Goal: Submit feedback/report problem

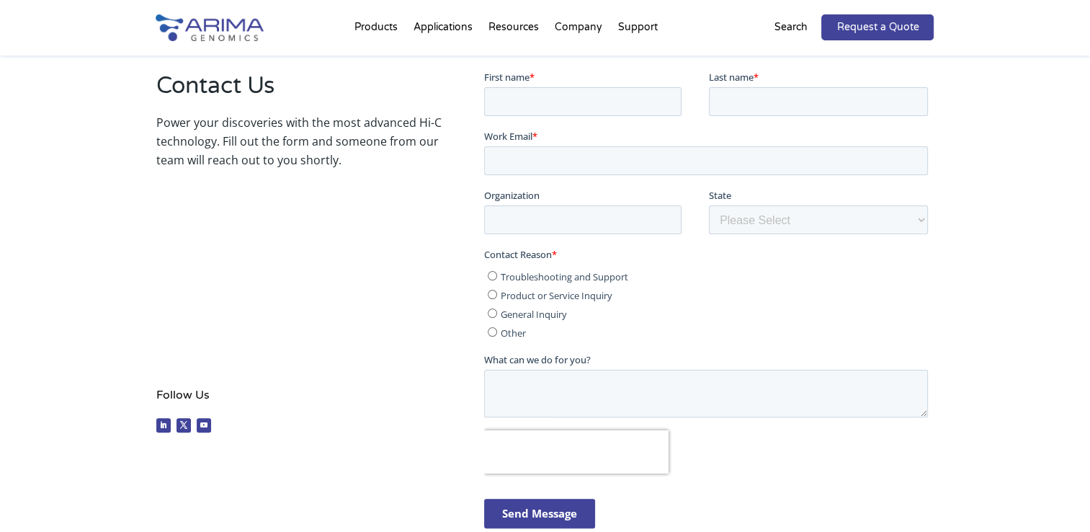
scroll to position [282, 0]
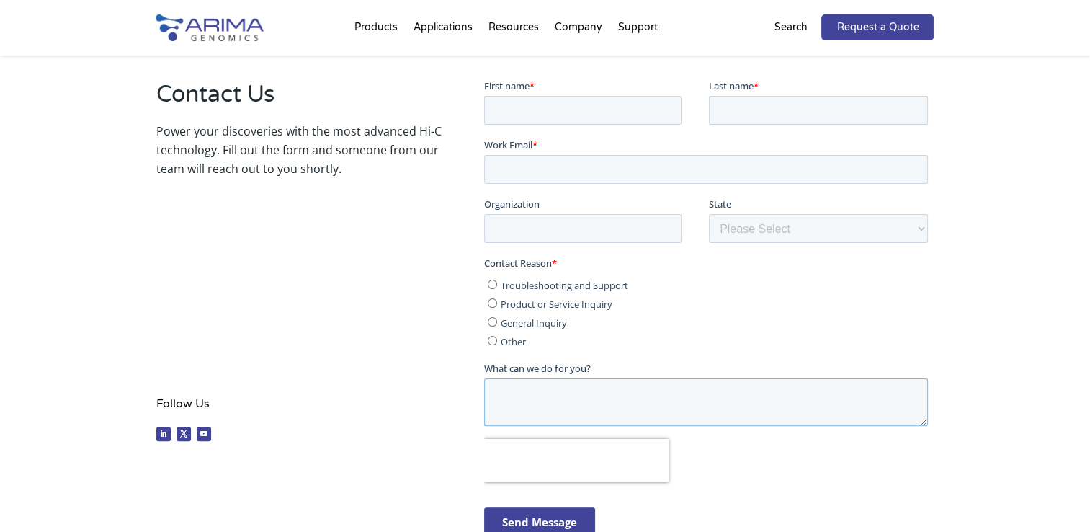
drag, startPoint x: 558, startPoint y: 377, endPoint x: 647, endPoint y: 364, distance: 89.7
click at [647, 364] on div "What can we do for you?" at bounding box center [709, 392] width 450 height 65
click at [647, 364] on label "What can we do for you?" at bounding box center [709, 367] width 450 height 14
click at [647, 377] on textarea "What can we do for you?" at bounding box center [706, 401] width 444 height 48
click at [580, 104] on input "First name *" at bounding box center [582, 109] width 197 height 29
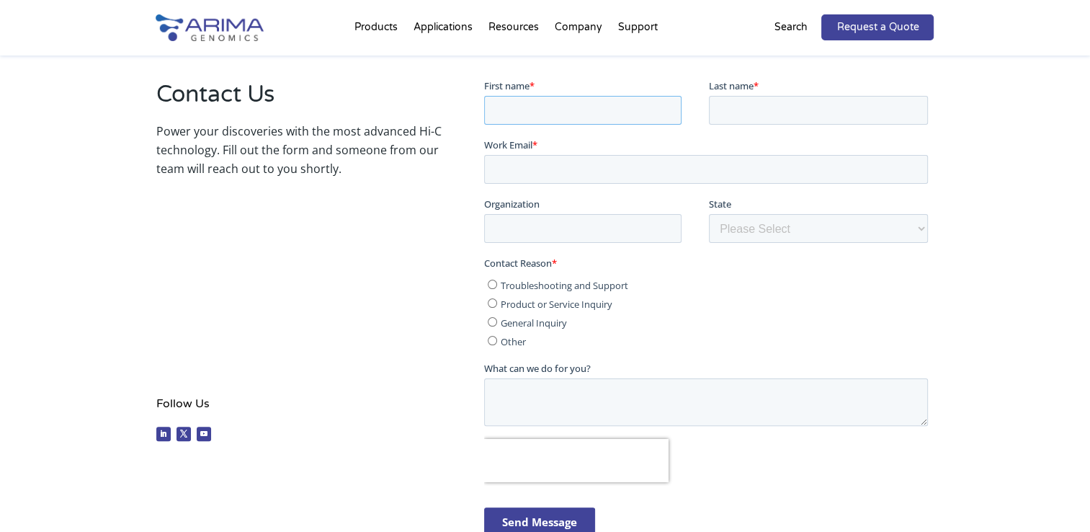
type input "L"
type input "[PERSON_NAME]"
click at [740, 108] on input "Last name *" at bounding box center [818, 109] width 219 height 29
type input "LAYDI"
click at [610, 173] on input "Work Email *" at bounding box center [706, 168] width 444 height 29
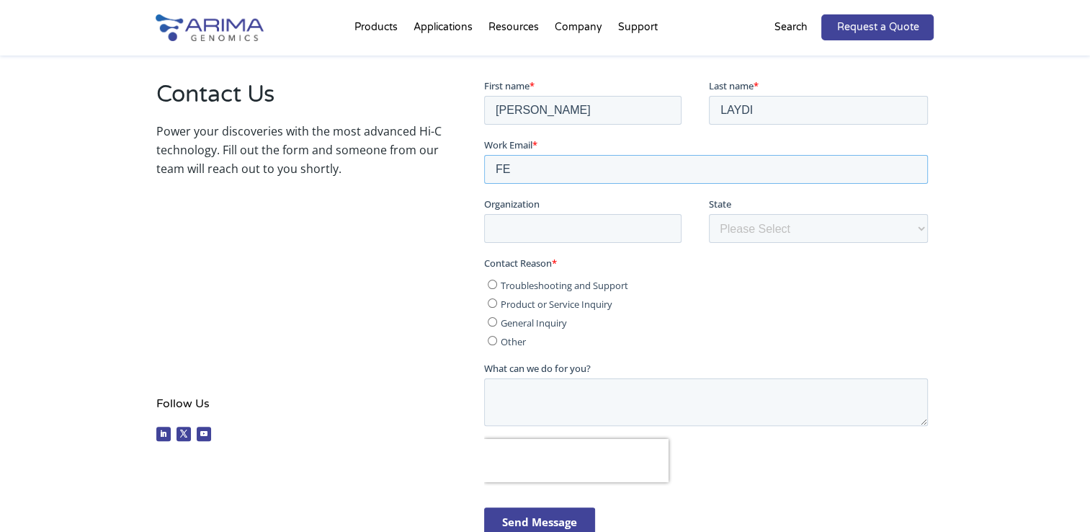
type input "F"
type input "[EMAIL_ADDRESS][DOMAIN_NAME]"
click at [564, 220] on input "Organization" at bounding box center [582, 227] width 197 height 29
type input "Mabiotech Vicenne Group"
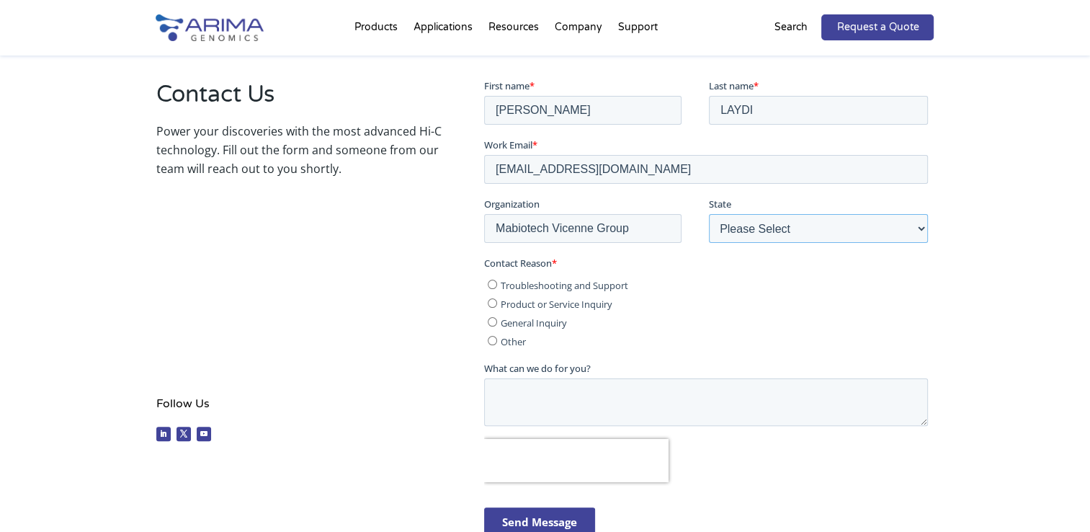
click at [880, 238] on select "Please Select Other/Non-US [US_STATE] [US_STATE] [US_STATE] [US_STATE] [US_STAT…" at bounding box center [818, 227] width 219 height 29
select select "Other/Non-US"
click at [709, 213] on select "Please Select Other/Non-US [US_STATE] [US_STATE] [US_STATE] [US_STATE] [US_STAT…" at bounding box center [818, 227] width 219 height 29
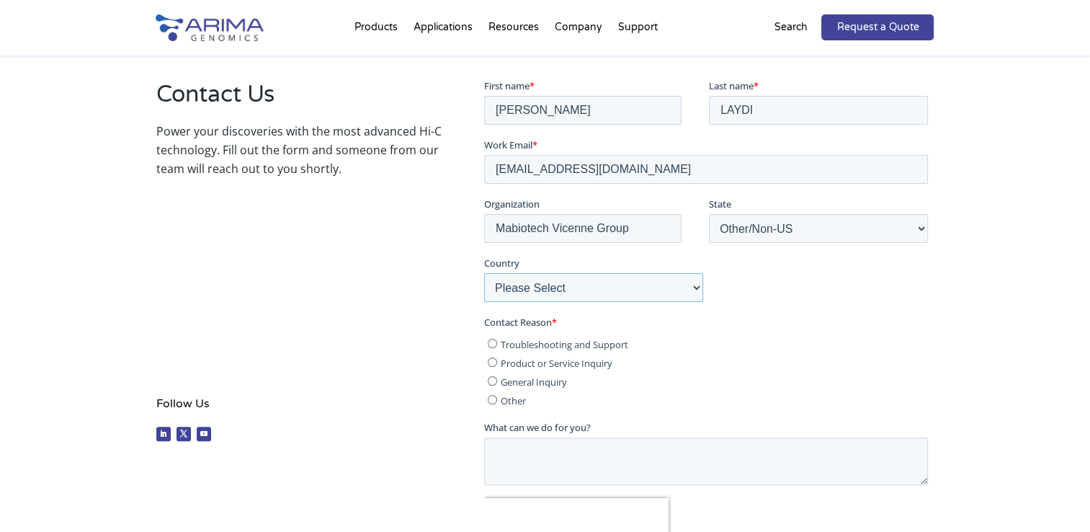
click at [667, 292] on select "Please Select [GEOGRAPHIC_DATA] [GEOGRAPHIC_DATA] [GEOGRAPHIC_DATA] [GEOGRAPHIC…" at bounding box center [593, 286] width 219 height 29
select select "[GEOGRAPHIC_DATA]"
click at [484, 272] on select "Please Select [GEOGRAPHIC_DATA] [GEOGRAPHIC_DATA] [GEOGRAPHIC_DATA] [GEOGRAPHIC…" at bounding box center [593, 286] width 219 height 29
click at [493, 385] on input "General Inquiry" at bounding box center [492, 379] width 9 height 9
radio input "true"
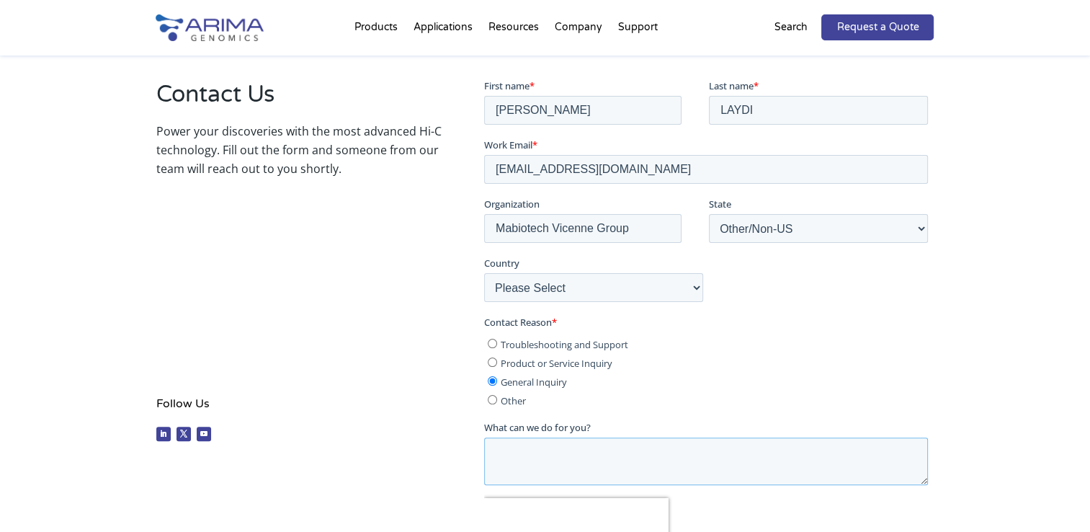
click at [527, 454] on textarea "What can we do for you?" at bounding box center [706, 461] width 444 height 48
paste textarea "Dear Arima Genomics Team, I hope this message finds you well. We are currently …"
click at [518, 456] on textarea "Dear Arima Genomics Team, I hope this message finds you well. We are currently …" at bounding box center [706, 461] width 444 height 48
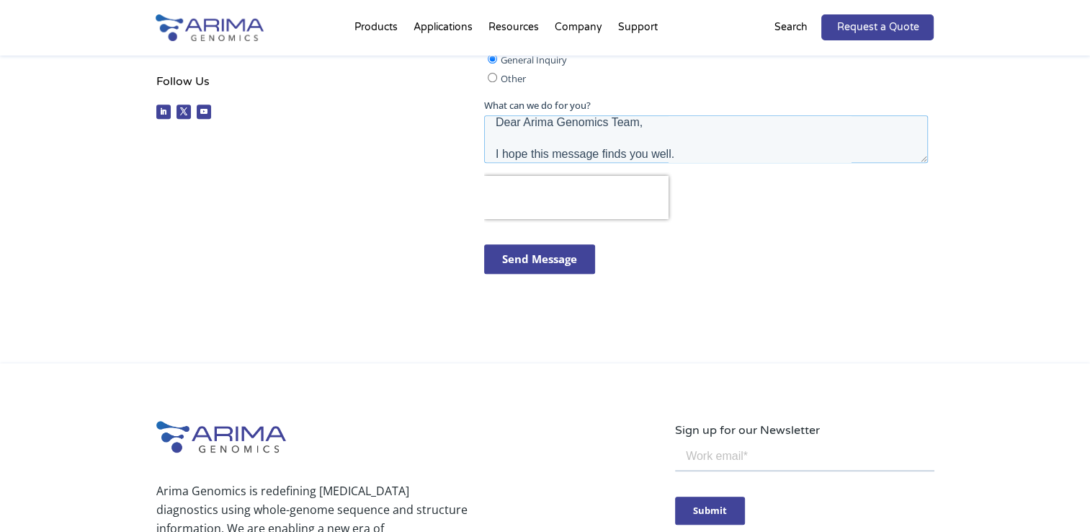
scroll to position [601, 0]
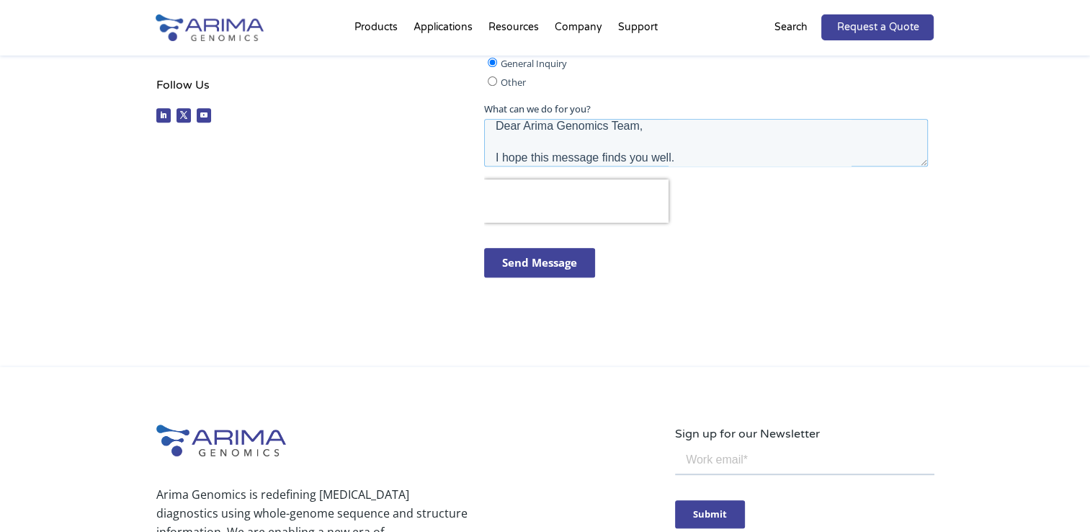
click at [711, 142] on textarea "Dear Arima Genomics Team, I hope this message finds you well. We are currently …" at bounding box center [706, 143] width 444 height 48
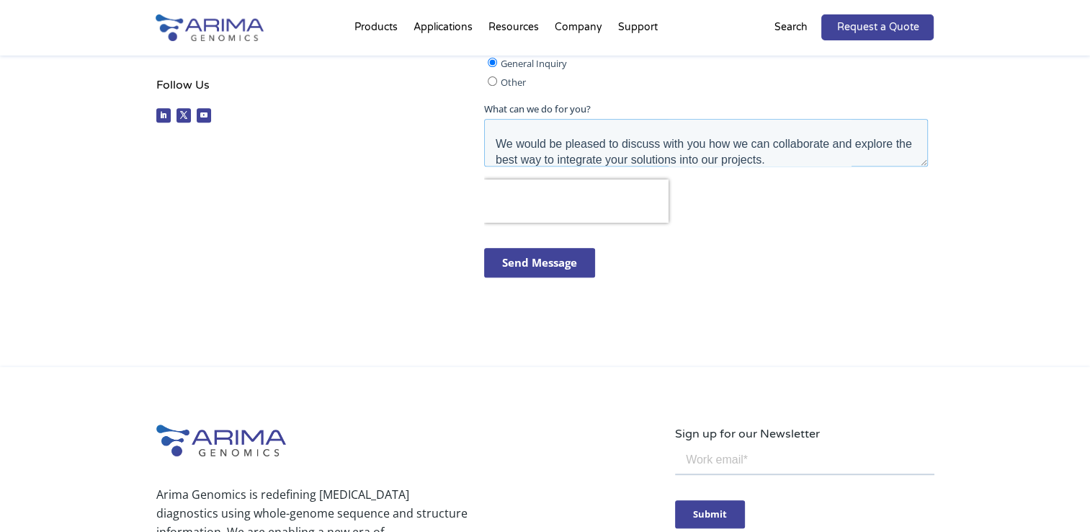
scroll to position [197, 0]
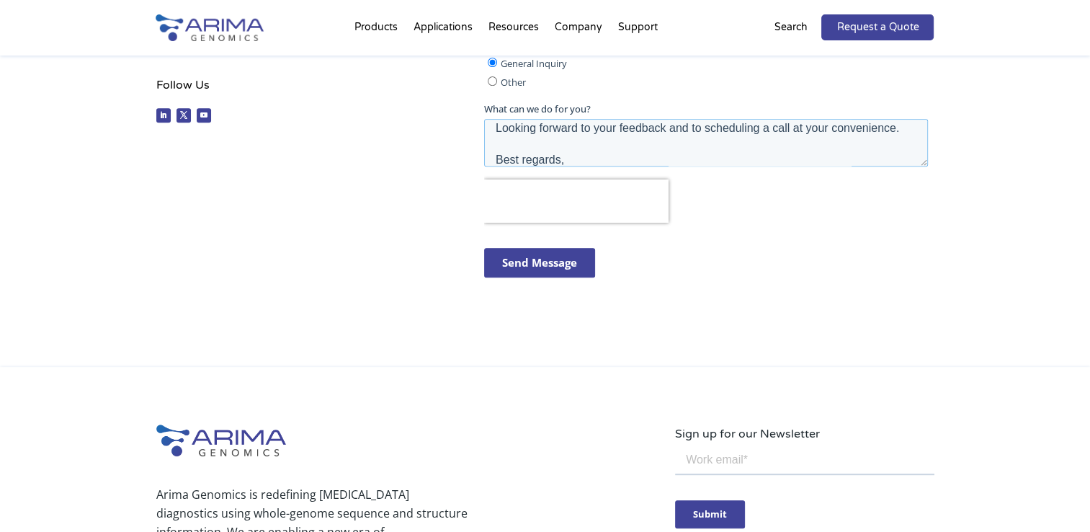
type textarea "Dear Arima Genomics Team, I hope this message finds you well. We are currently …"
click at [538, 266] on input "Send Message" at bounding box center [539, 263] width 111 height 30
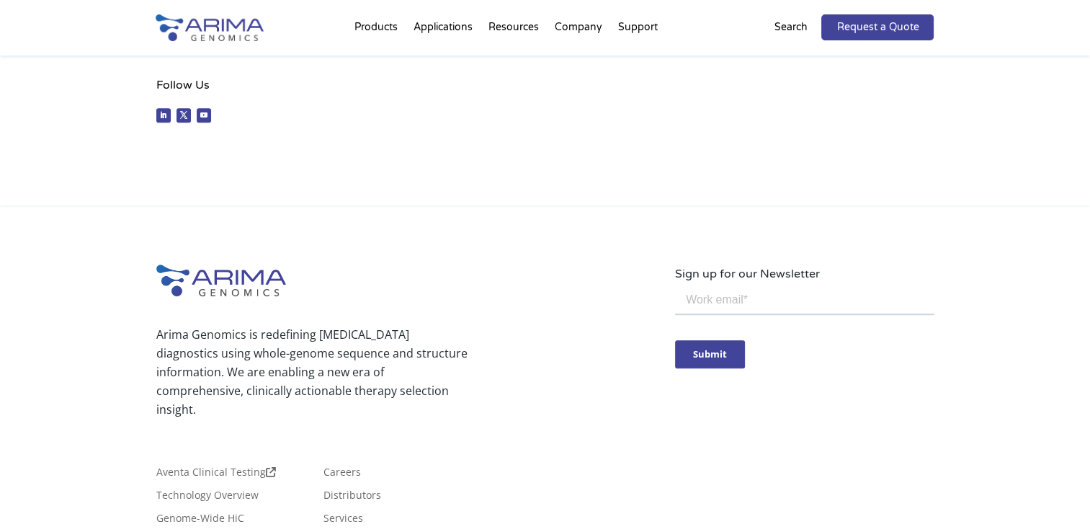
click at [705, 305] on input "email" at bounding box center [803, 299] width 259 height 29
type input "[EMAIL_ADDRESS][DOMAIN_NAME]"
click at [708, 353] on input "Submit" at bounding box center [709, 353] width 70 height 28
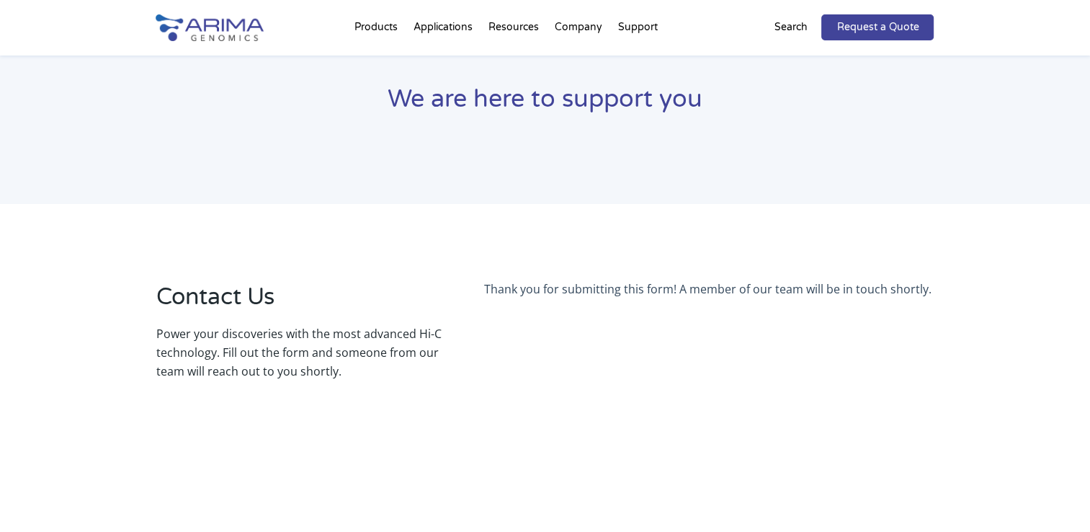
scroll to position [0, 0]
